Goal: Information Seeking & Learning: Find specific fact

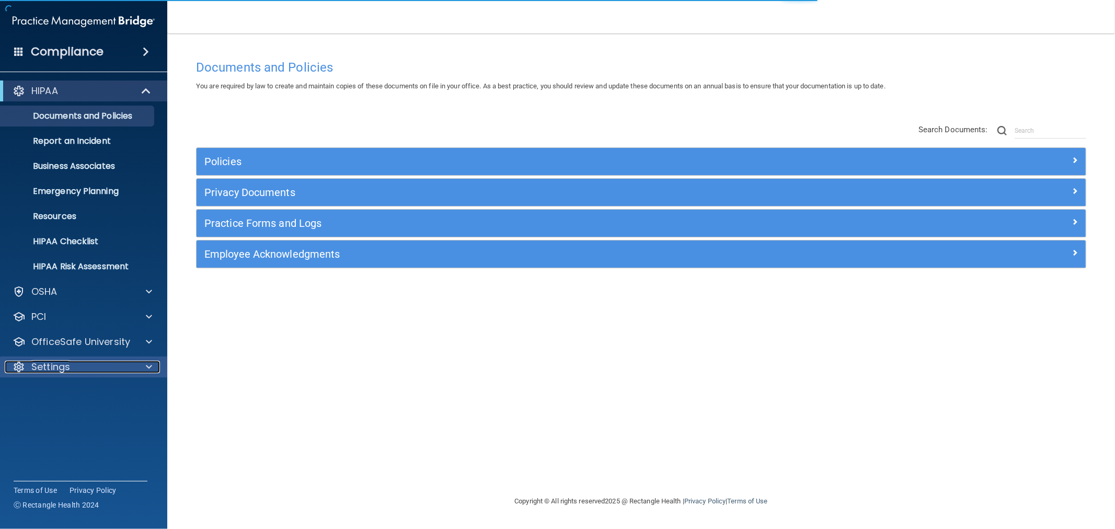
click at [37, 368] on p "Settings" at bounding box center [50, 367] width 39 height 13
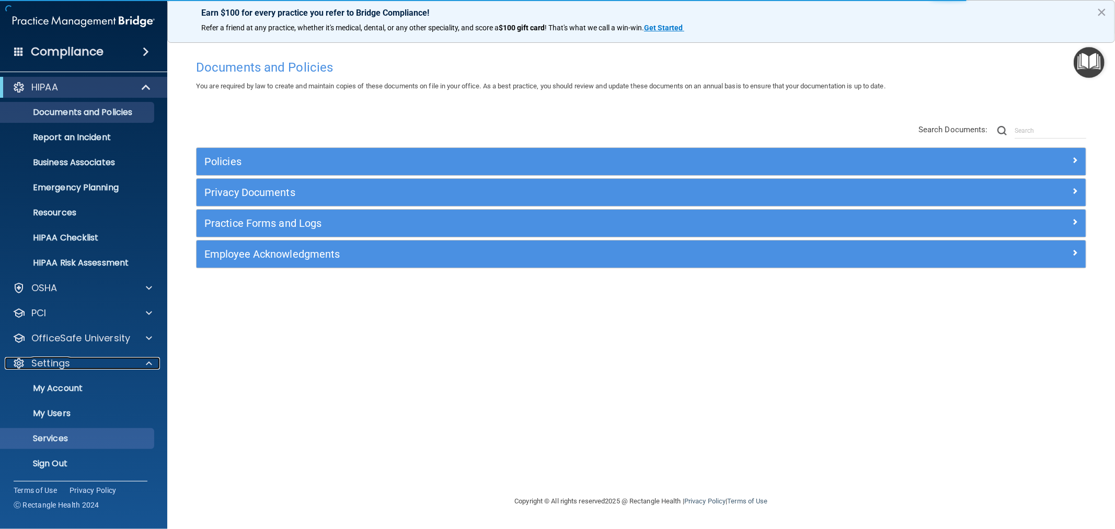
scroll to position [4, 0]
click at [52, 458] on p "Sign Out" at bounding box center [78, 463] width 143 height 10
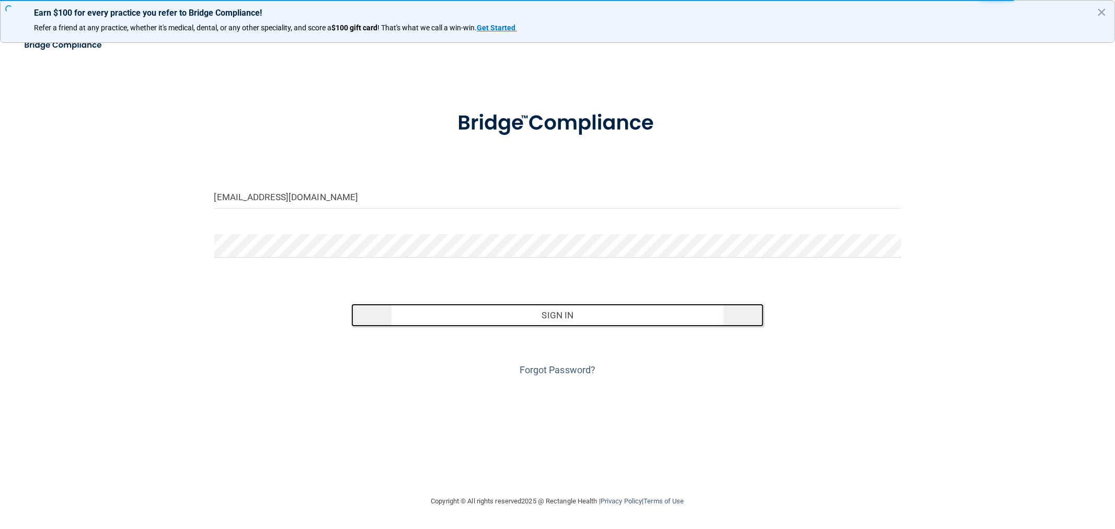
click at [521, 315] on button "Sign In" at bounding box center [557, 315] width 412 height 23
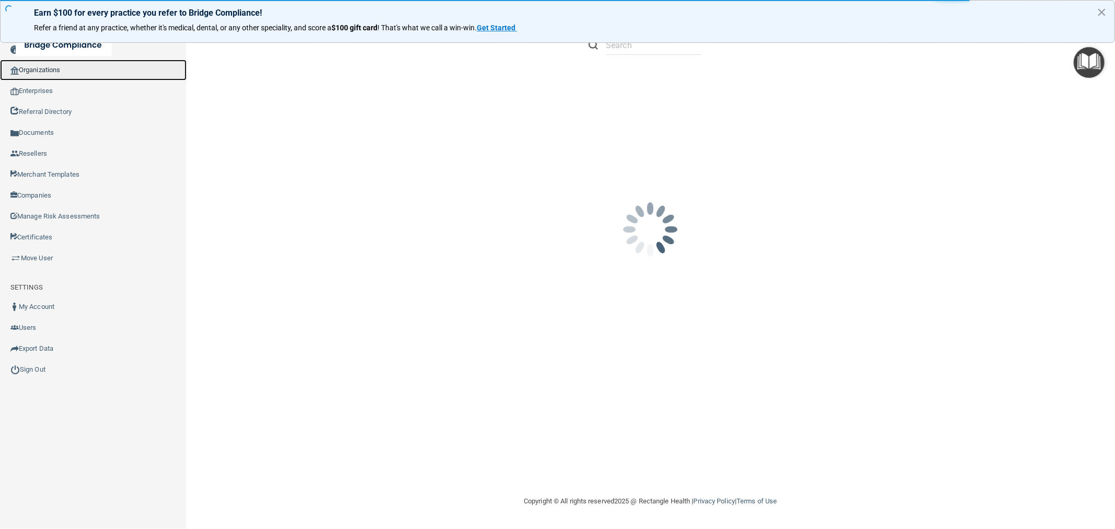
click at [87, 70] on link "Organizations" at bounding box center [93, 70] width 187 height 21
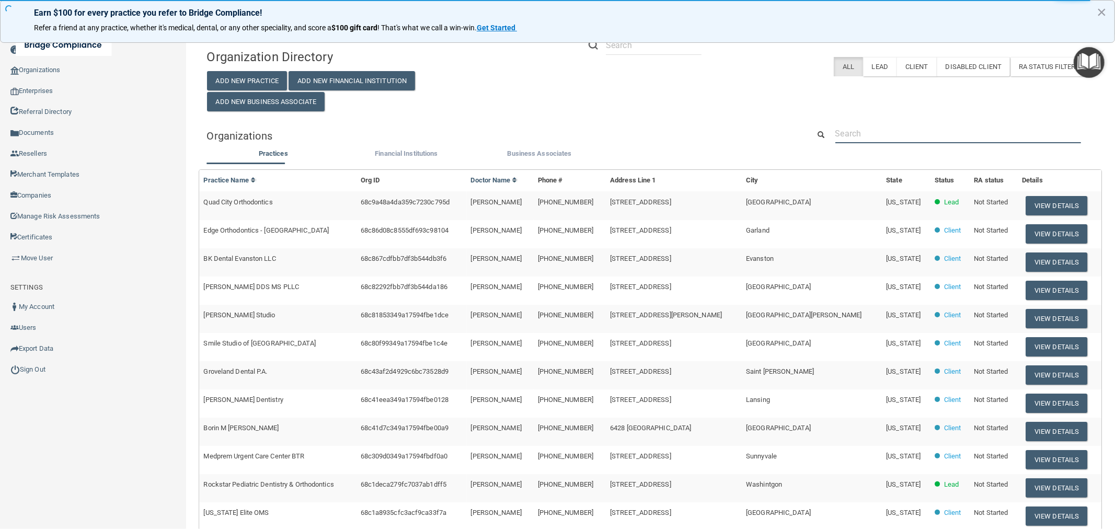
click at [910, 136] on input "text" at bounding box center [958, 133] width 246 height 19
paste input "940) 665-0726"
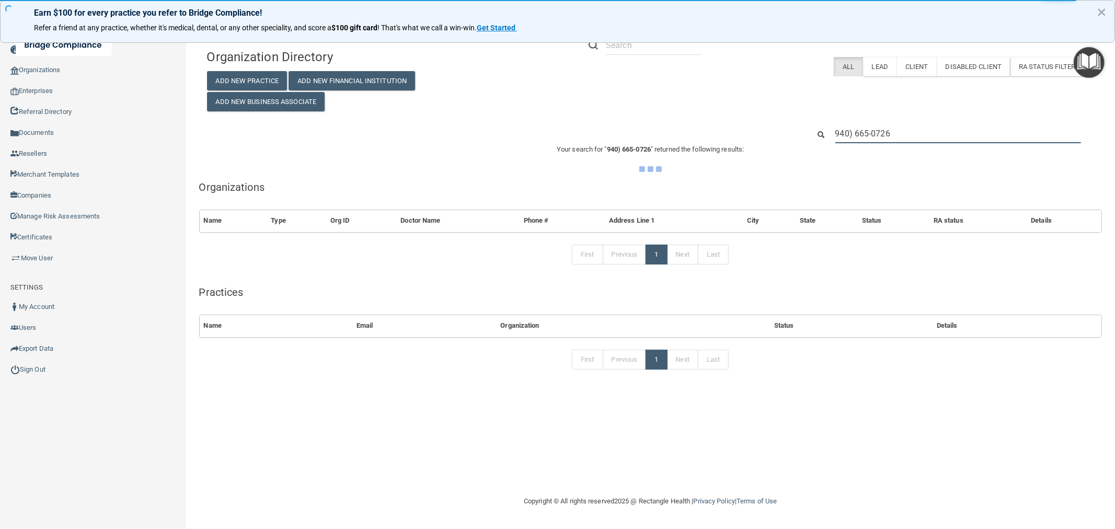
type input "940) 665-0726"
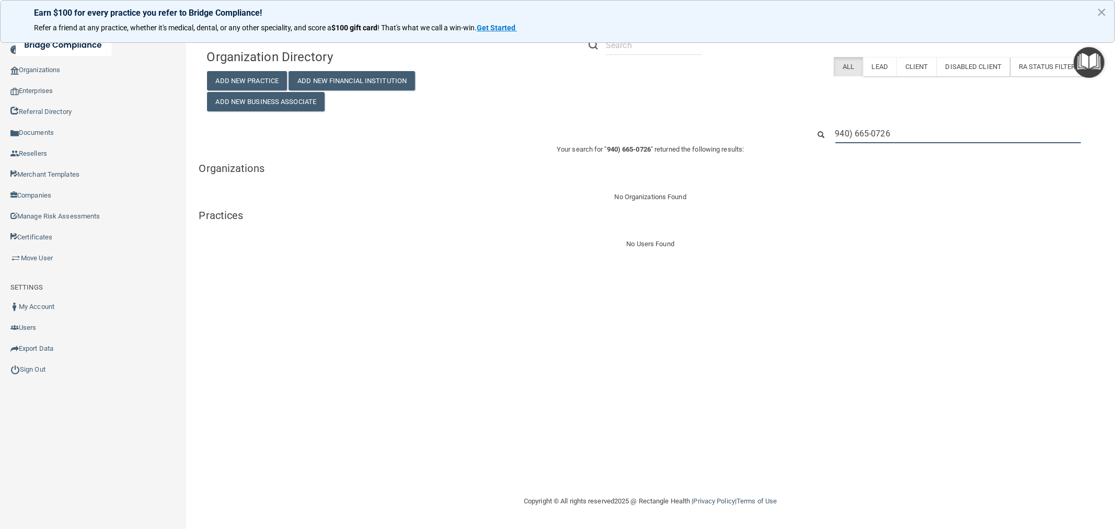
click at [851, 127] on input "940) 665-0726" at bounding box center [958, 133] width 246 height 19
paste input "David L Eurich DDS Inc"
type input "David L Eurich DDS Inc"
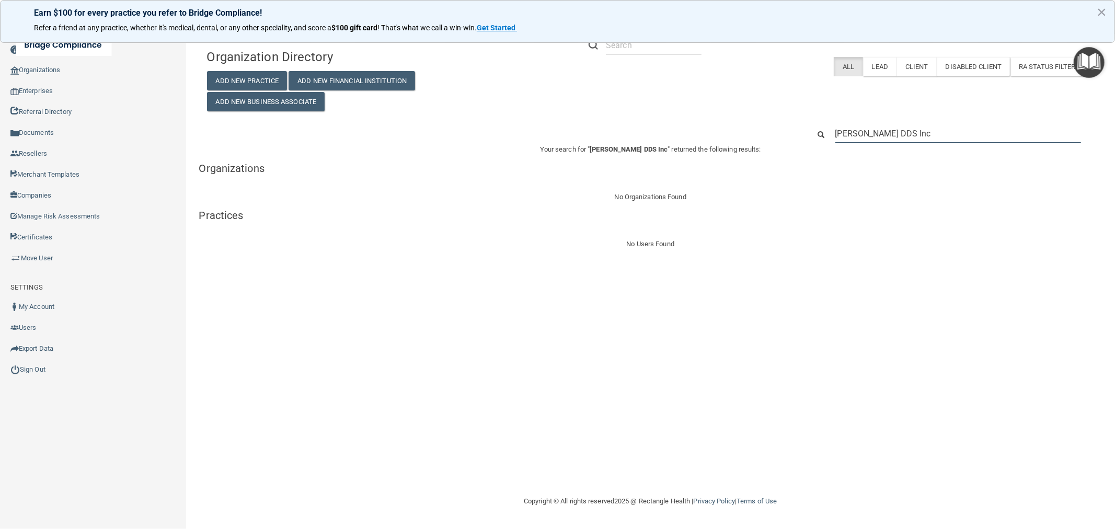
click at [912, 134] on input "David L Eurich DDS Inc" at bounding box center [958, 133] width 246 height 19
click at [896, 133] on input "David L Eurich DDS Inc" at bounding box center [958, 133] width 246 height 19
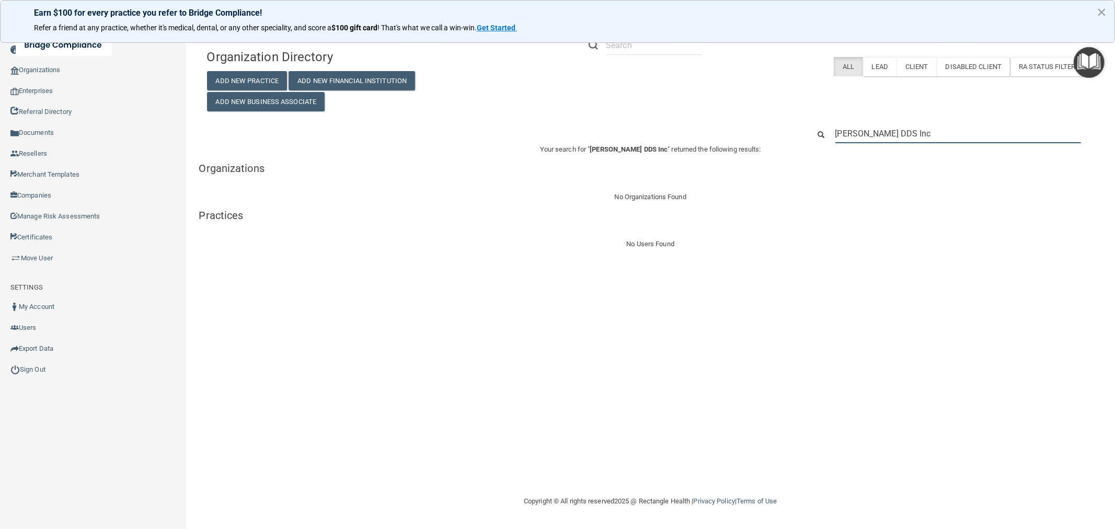
click at [896, 133] on input "David L Eurich DDS Inc" at bounding box center [958, 133] width 246 height 19
paste input ". Eurich, DDS, PC"
type input "David L. Eurich, DDS, PC"
click at [970, 128] on input "David L. Eurich, DDS, PC" at bounding box center [958, 133] width 246 height 19
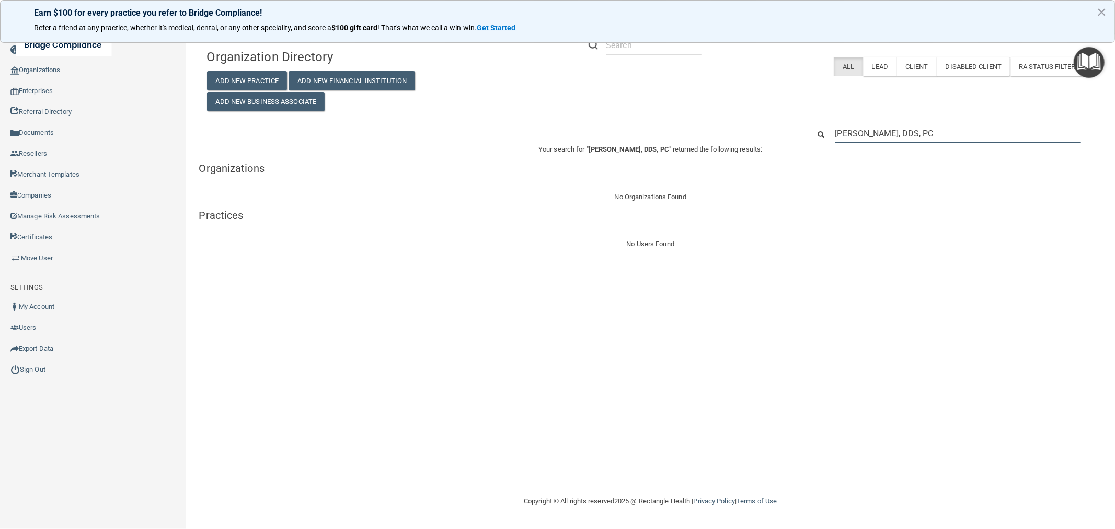
click at [969, 128] on input "David L. Eurich, DDS, PC" at bounding box center [958, 133] width 246 height 19
paste input "dreurich@davideurichdds.com"
type input "dreurich@davideurichdds.com"
click at [855, 139] on input "dreurich@davideurichdds.com" at bounding box center [958, 133] width 246 height 19
click at [855, 137] on input "dreurich@davideurichdds.com" at bounding box center [958, 133] width 246 height 19
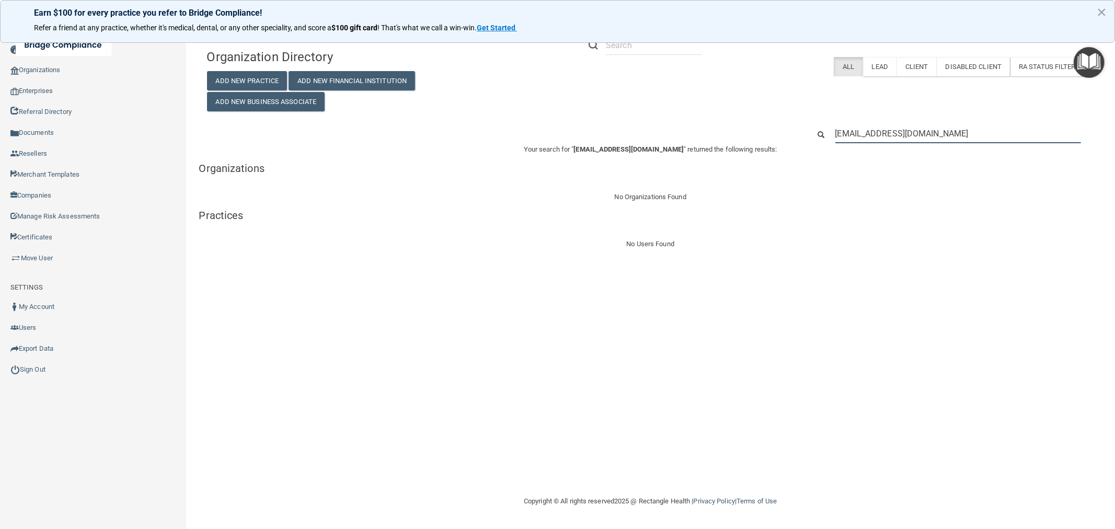
click at [855, 137] on input "dreurich@davideurichdds.com" at bounding box center [958, 133] width 246 height 19
paste input "anielle"
type input "[PERSON_NAME][EMAIL_ADDRESS][DOMAIN_NAME]"
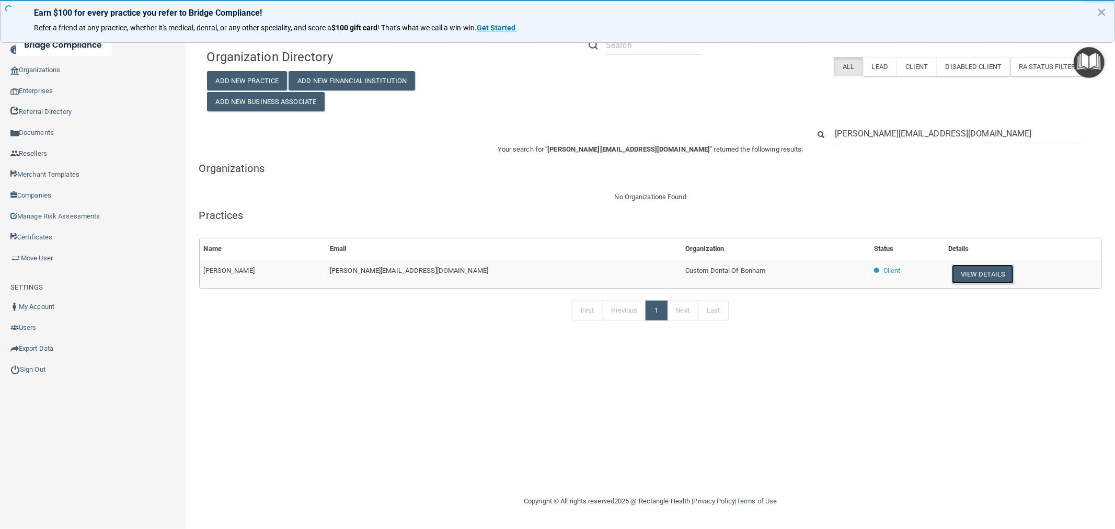
click at [952, 278] on button "View Details" at bounding box center [983, 273] width 62 height 19
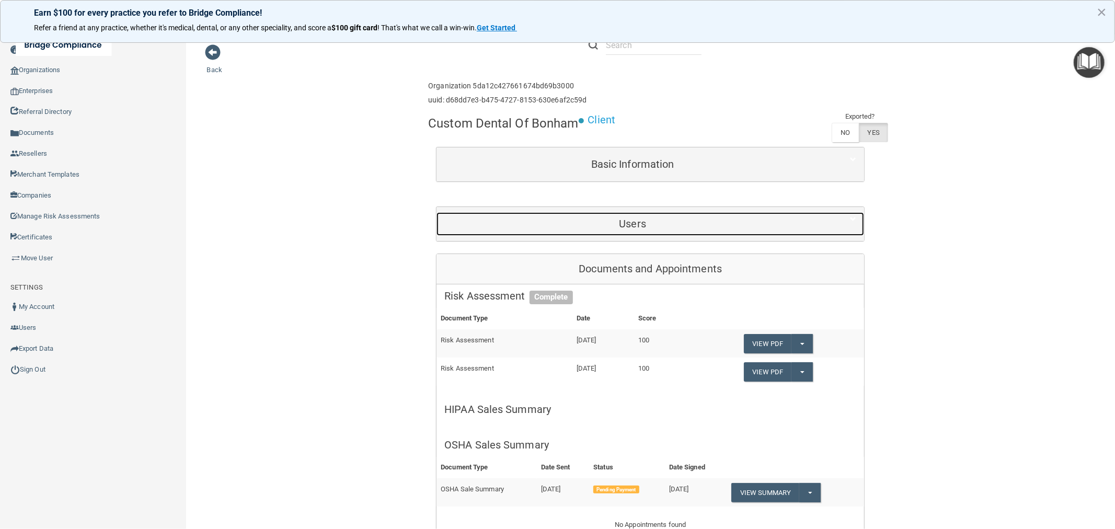
click at [632, 218] on h5 "Users" at bounding box center [632, 223] width 376 height 11
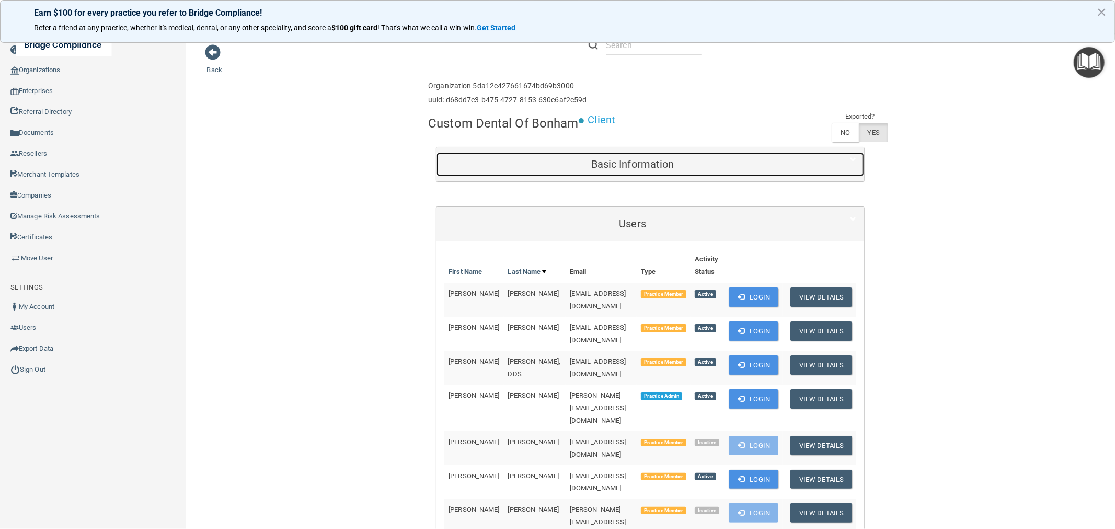
click at [614, 175] on div "Basic Information" at bounding box center [632, 165] width 392 height 24
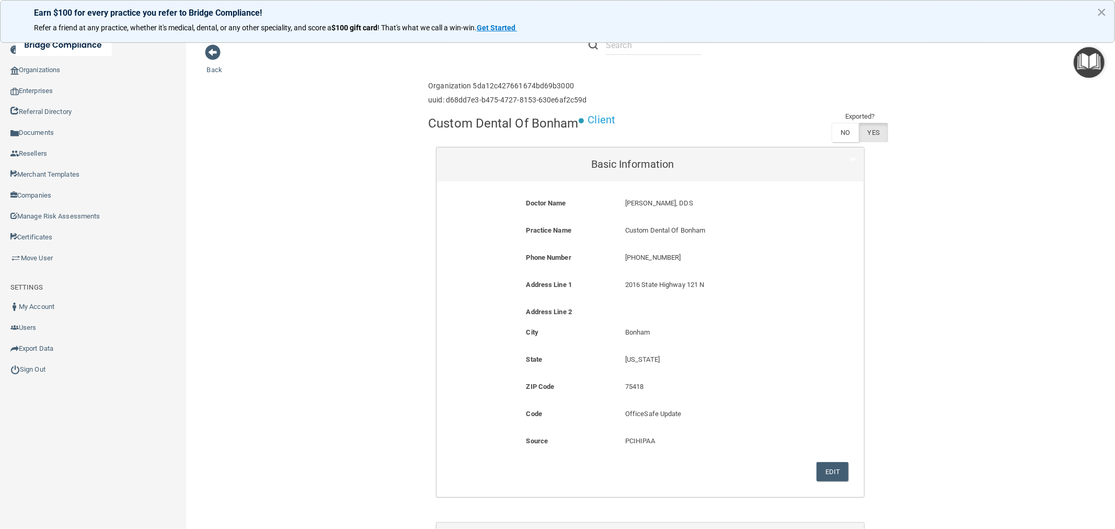
click at [681, 227] on p "Custom Dental Of Bonham" at bounding box center [716, 230] width 182 height 13
copy form "Custom Dental Of Bonham"
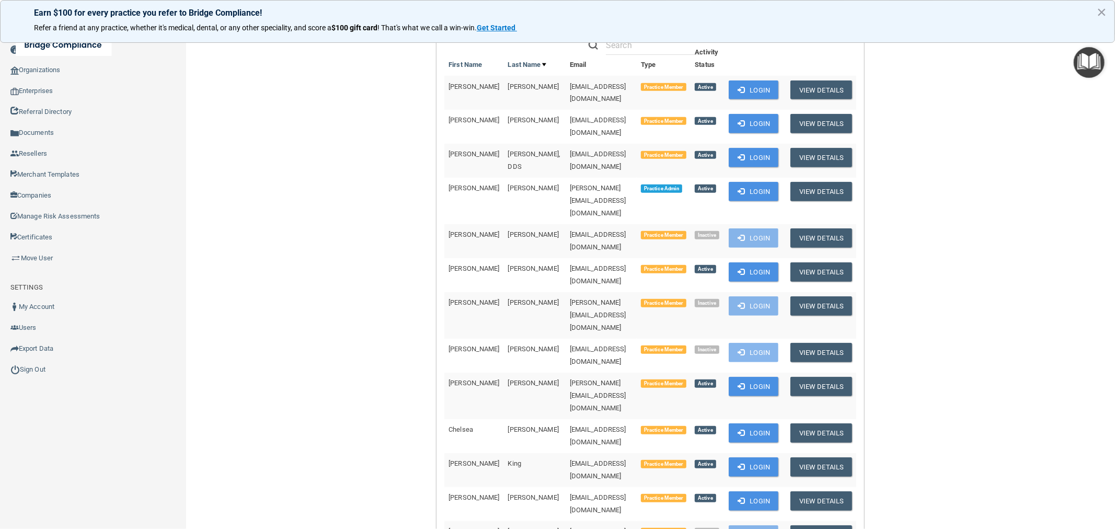
scroll to position [406, 0]
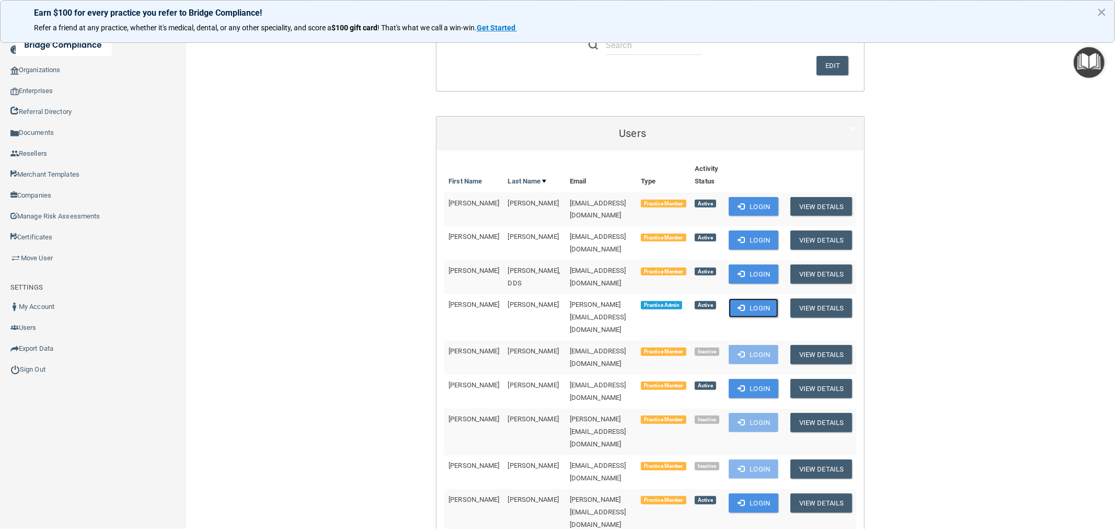
drag, startPoint x: 762, startPoint y: 283, endPoint x: 749, endPoint y: 280, distance: 13.1
click at [763, 298] on button "Login" at bounding box center [754, 307] width 50 height 19
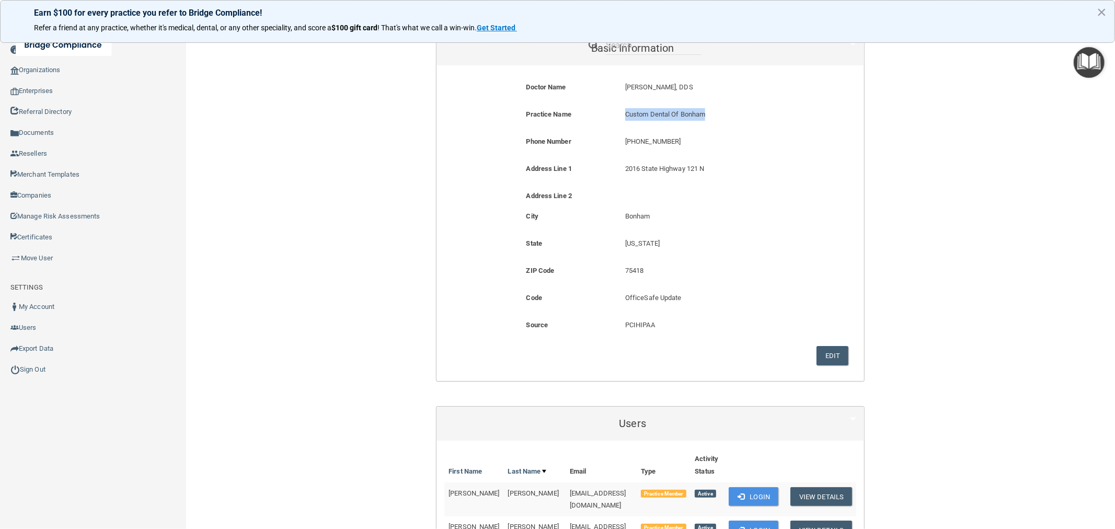
scroll to position [58, 0]
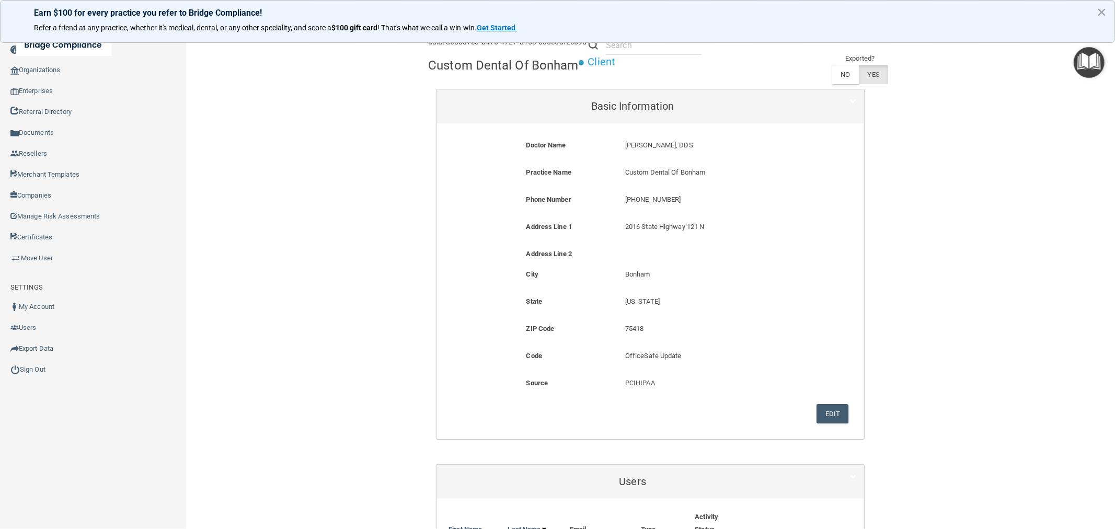
click at [649, 199] on p "(903) 304-1381" at bounding box center [716, 199] width 182 height 13
click at [649, 198] on p "(903) 304-1381" at bounding box center [716, 199] width 182 height 13
copy form "(903) 304-1381"
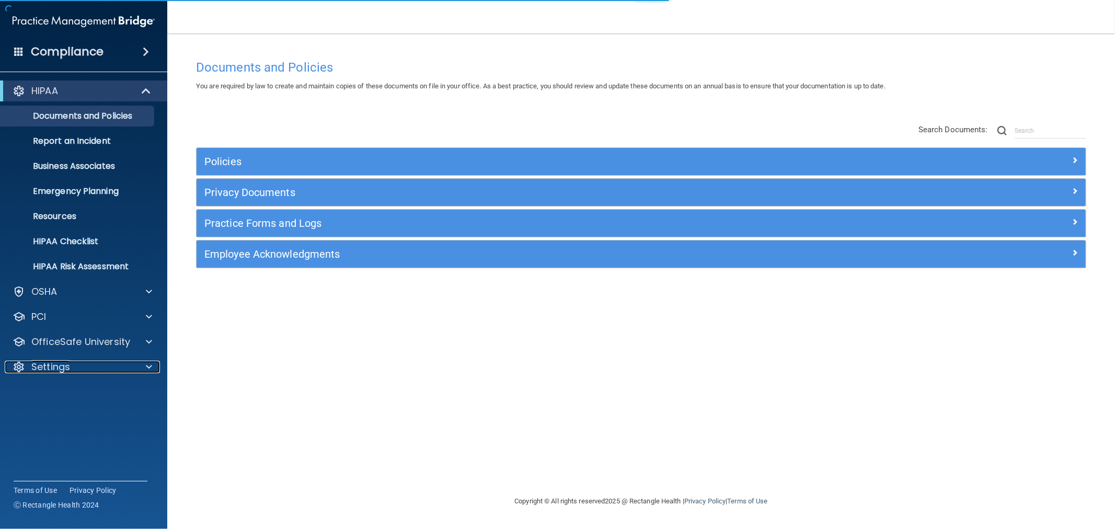
drag, startPoint x: 42, startPoint y: 362, endPoint x: 50, endPoint y: 380, distance: 19.2
click at [42, 362] on p "Settings" at bounding box center [50, 367] width 39 height 13
click at [53, 416] on p "My Users" at bounding box center [78, 417] width 143 height 10
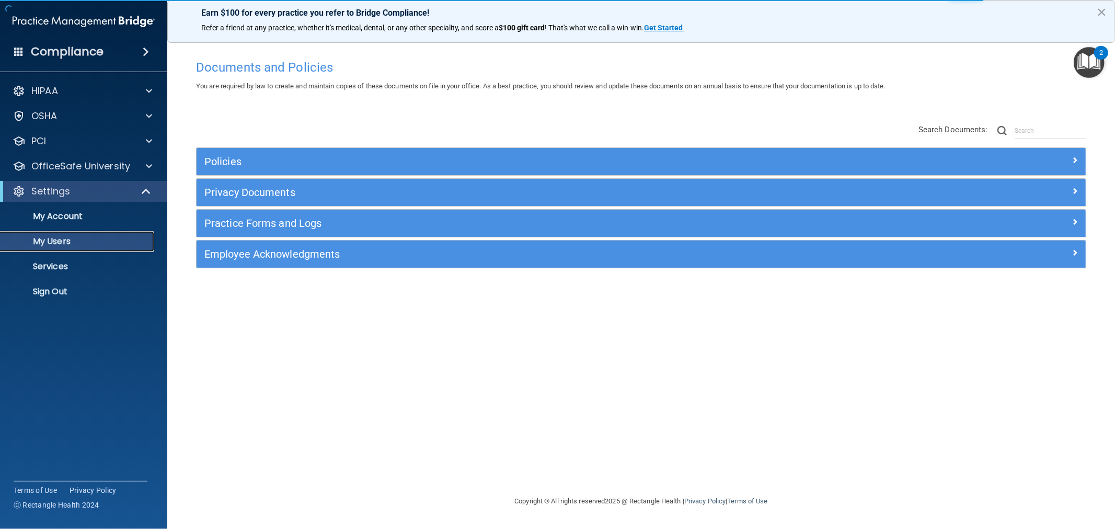
select select "20"
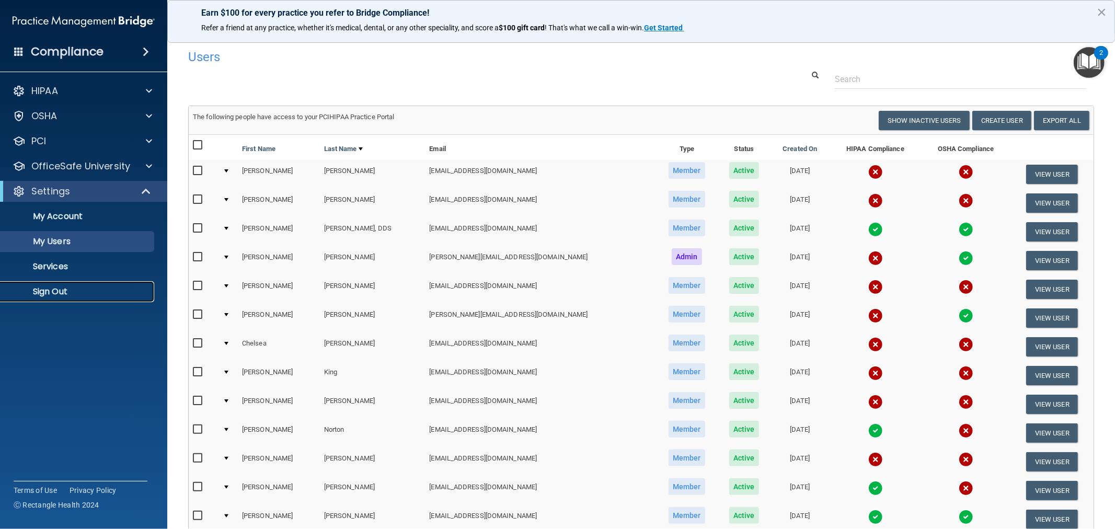
click at [65, 293] on p "Sign Out" at bounding box center [78, 291] width 143 height 10
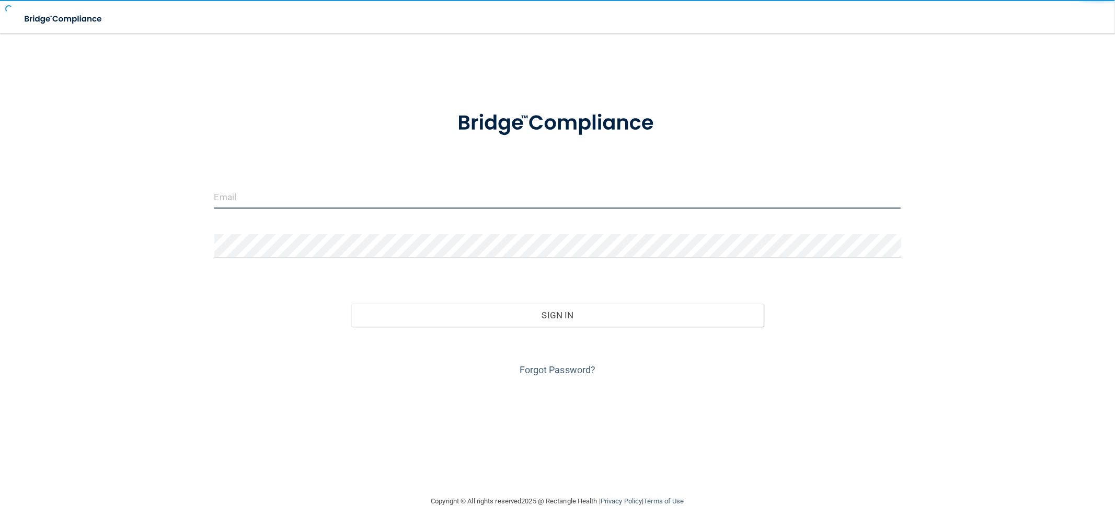
type input "[EMAIL_ADDRESS][DOMAIN_NAME]"
